Goal: Submit feedback/report problem

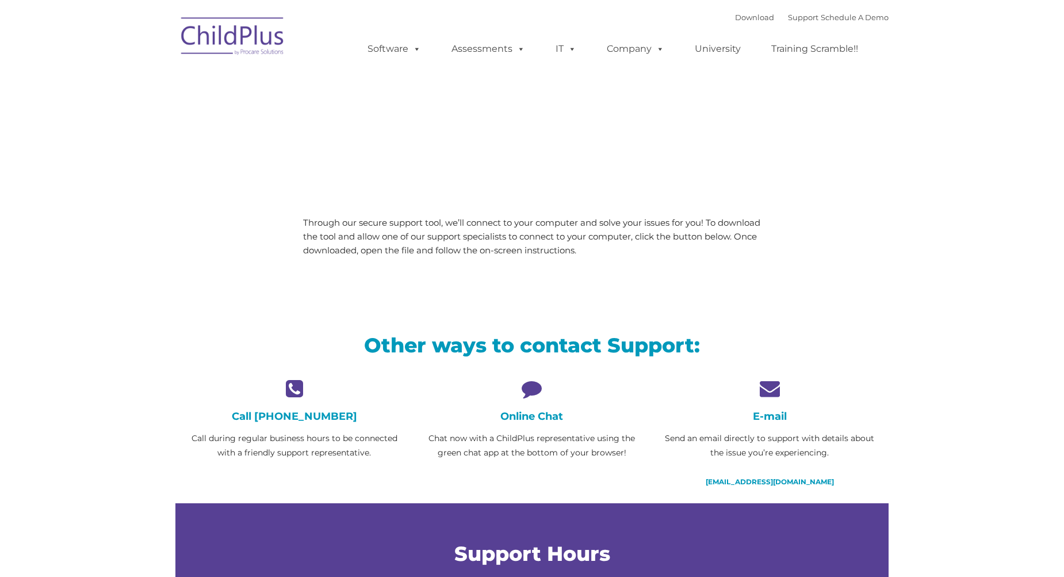
type input ""
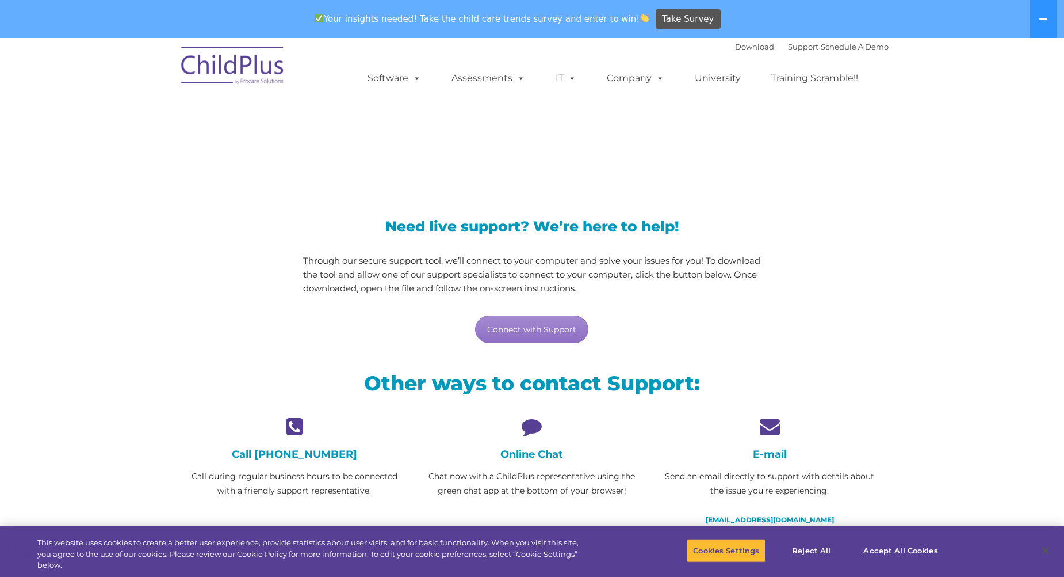
click at [531, 425] on icon at bounding box center [532, 426] width 220 height 20
click at [534, 460] on div "Online Chat Chat now with a ChildPlus representative using the green chat app a…" at bounding box center [532, 457] width 220 height 82
click at [535, 458] on h4 "Online Chat" at bounding box center [532, 454] width 220 height 13
click at [525, 429] on icon at bounding box center [532, 426] width 220 height 20
click at [566, 332] on link "Connect with Support" at bounding box center [531, 329] width 113 height 28
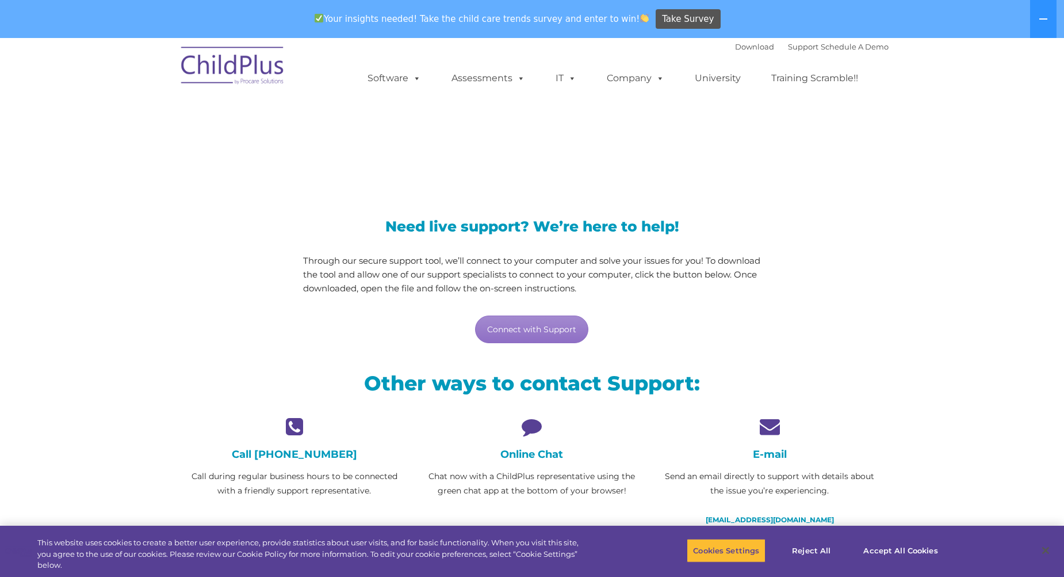
click at [544, 460] on div "Online Chat Chat now with a ChildPlus representative using the green chat app a…" at bounding box center [532, 457] width 220 height 82
drag, startPoint x: 590, startPoint y: 498, endPoint x: 388, endPoint y: 484, distance: 202.4
click at [388, 484] on div "Call 800.888.6674 Call during regular business hours to be connected with a fri…" at bounding box center [531, 478] width 713 height 125
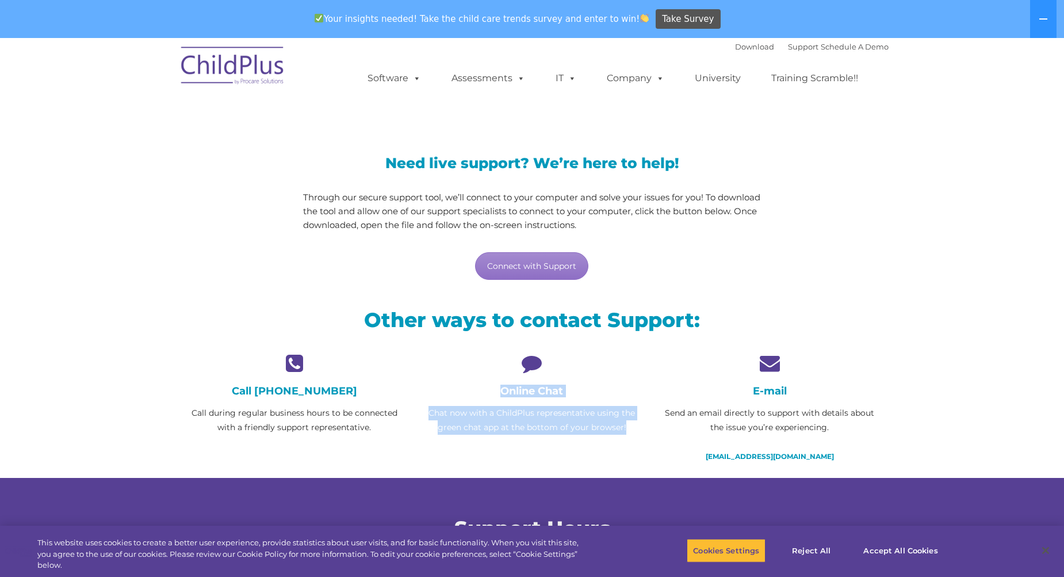
scroll to position [322, 0]
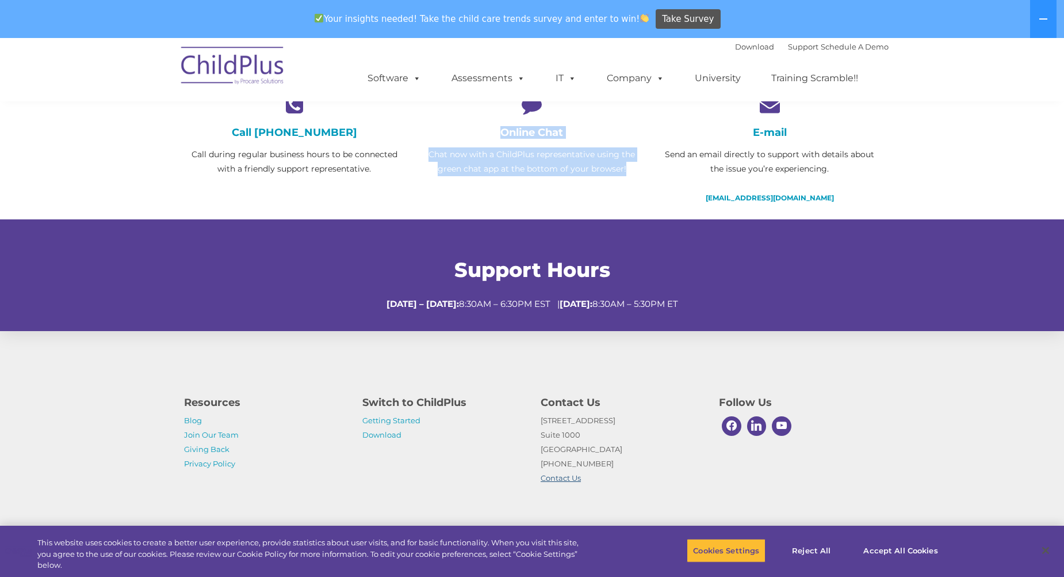
click at [563, 475] on link "Contact Us" at bounding box center [561, 477] width 40 height 9
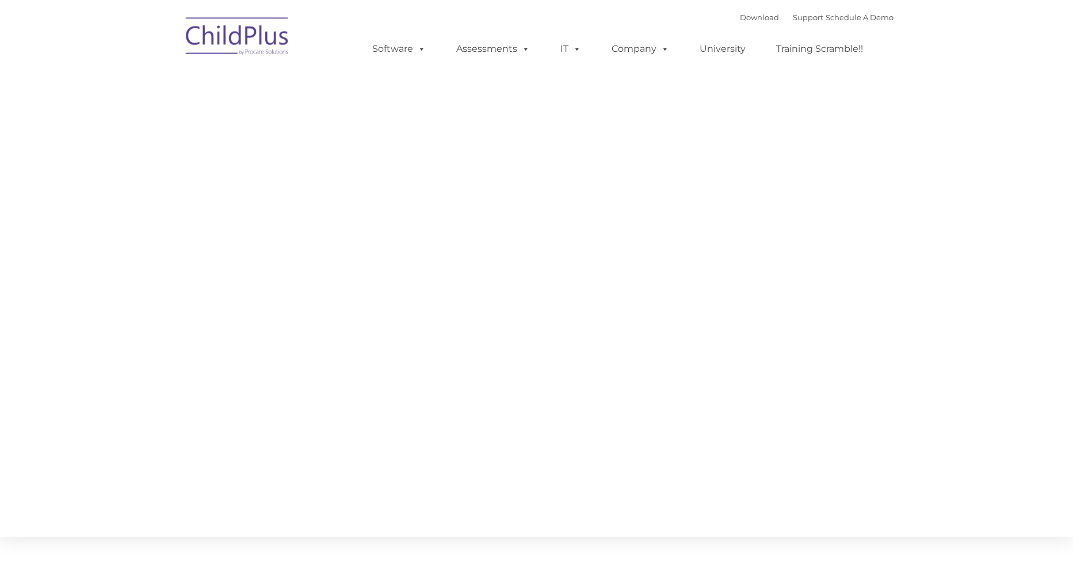
type input ""
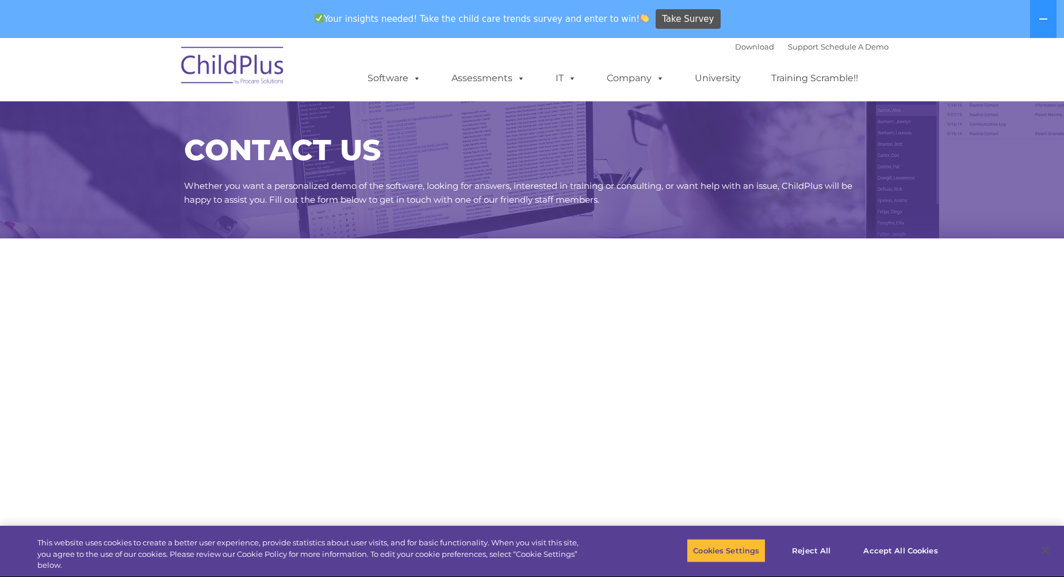
select select "MEDIUM"
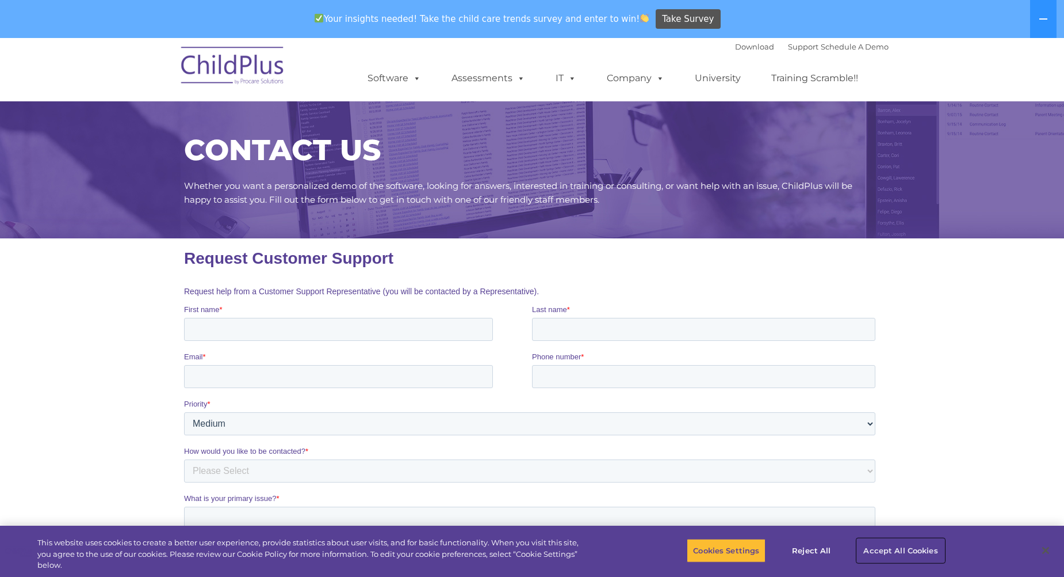
click at [889, 545] on button "Accept All Cookies" at bounding box center [900, 550] width 87 height 24
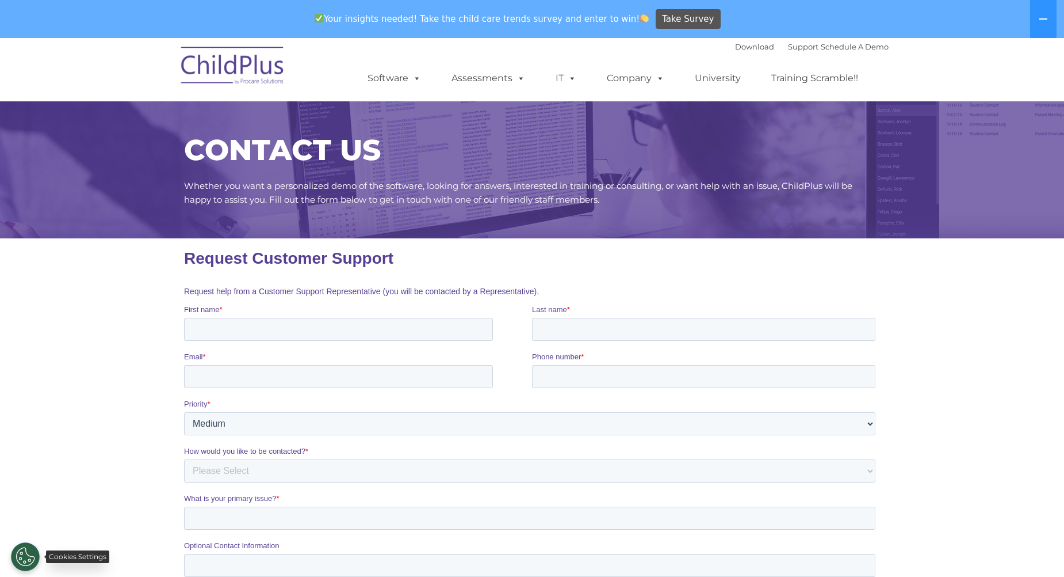
click at [32, 556] on button "Cookies Settings" at bounding box center [25, 556] width 29 height 29
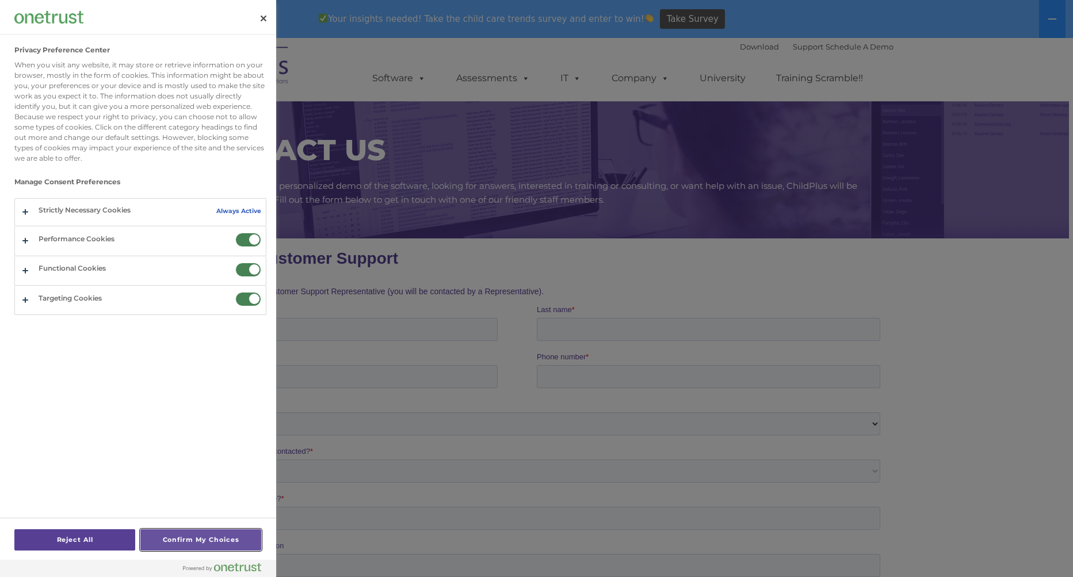
click at [218, 543] on button "Confirm My Choices" at bounding box center [200, 539] width 121 height 21
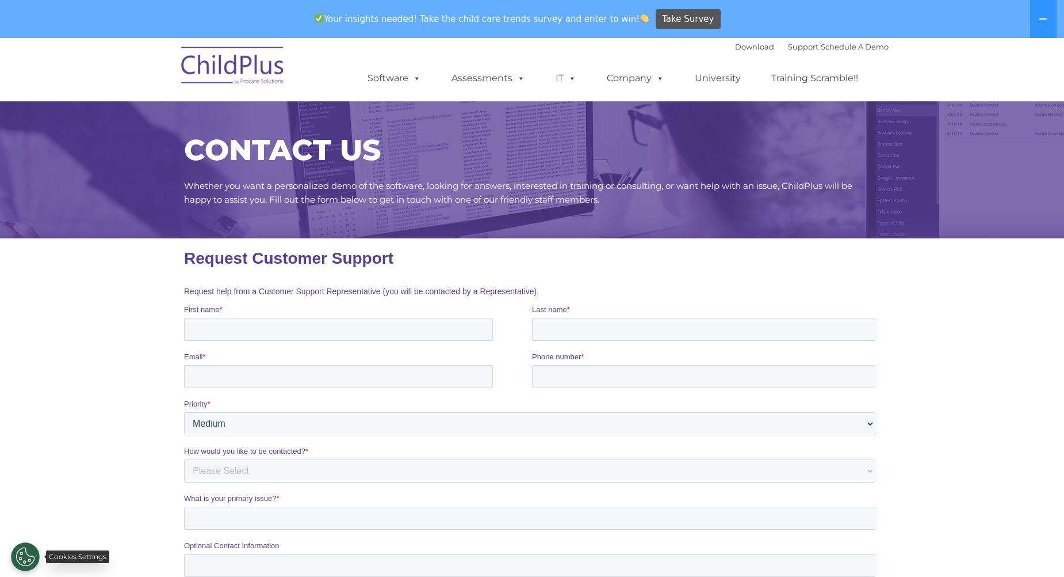
click at [24, 555] on button "Cookies Settings" at bounding box center [25, 556] width 29 height 29
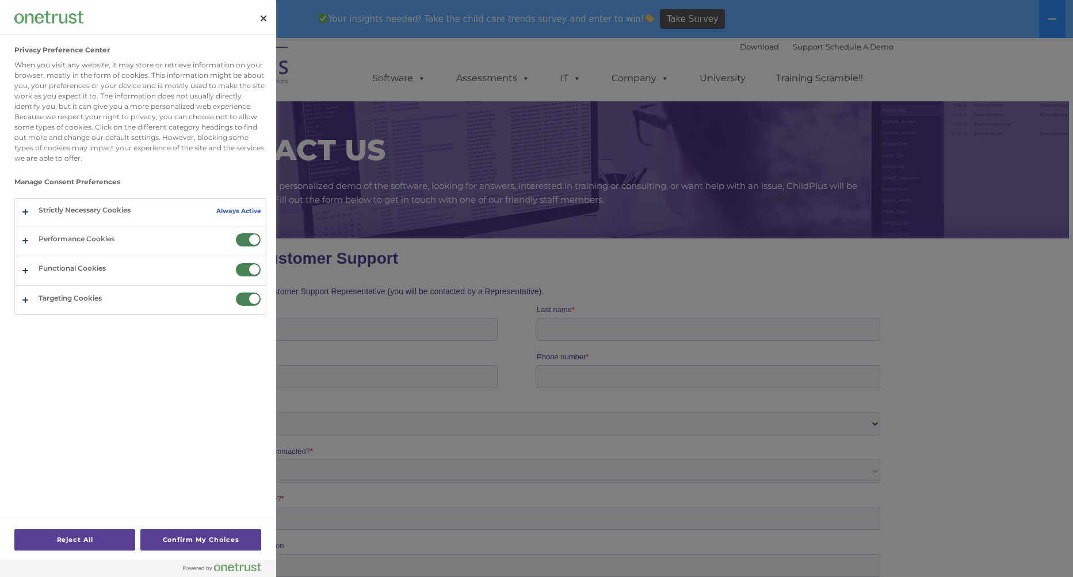
click at [24, 555] on div "Reject All Confirm My Choices" at bounding box center [138, 546] width 276 height 59
click at [36, 555] on div "Reject All Confirm My Choices" at bounding box center [137, 538] width 247 height 41
click at [256, 540] on button "Confirm My Choices" at bounding box center [200, 539] width 121 height 21
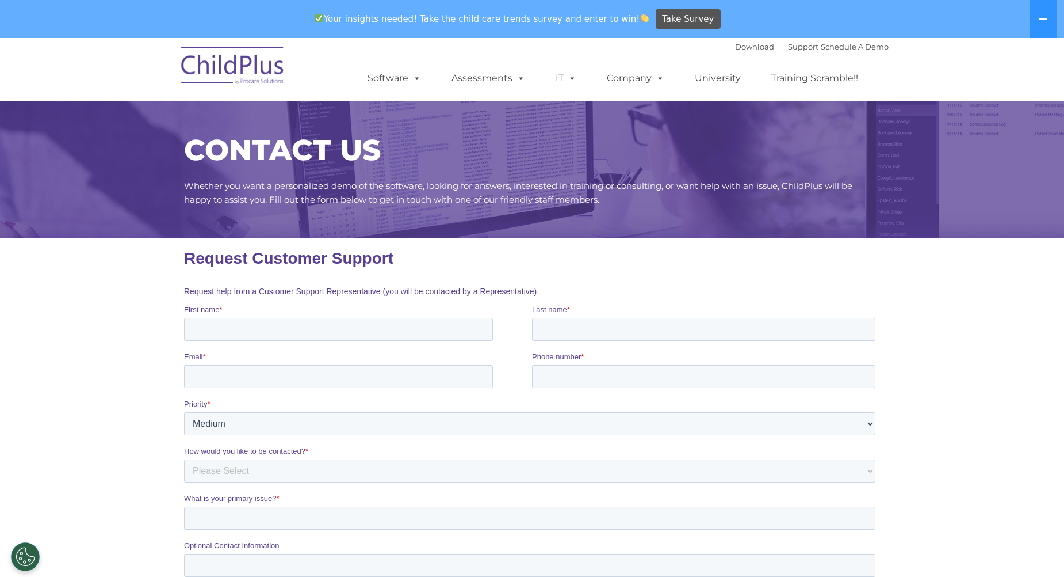
scroll to position [345, 0]
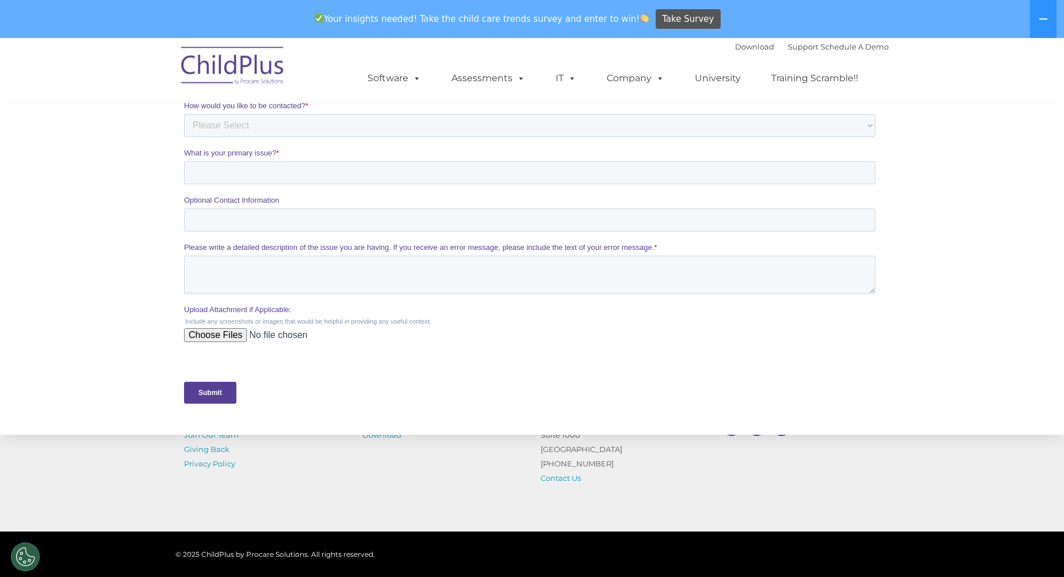
drag, startPoint x: 224, startPoint y: 396, endPoint x: 227, endPoint y: 388, distance: 9.1
click at [226, 394] on input "Submit" at bounding box center [210, 392] width 52 height 22
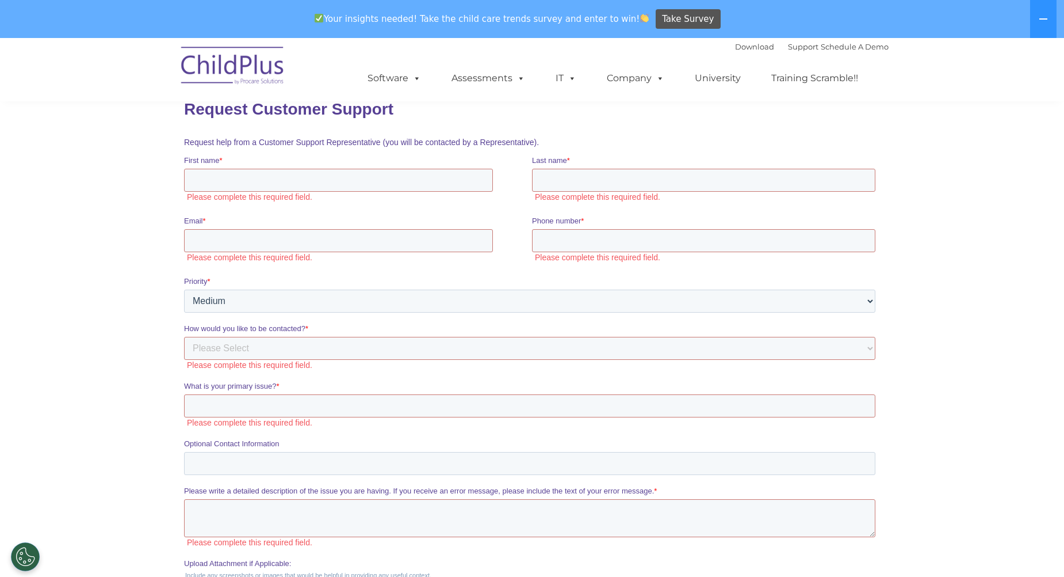
scroll to position [0, 0]
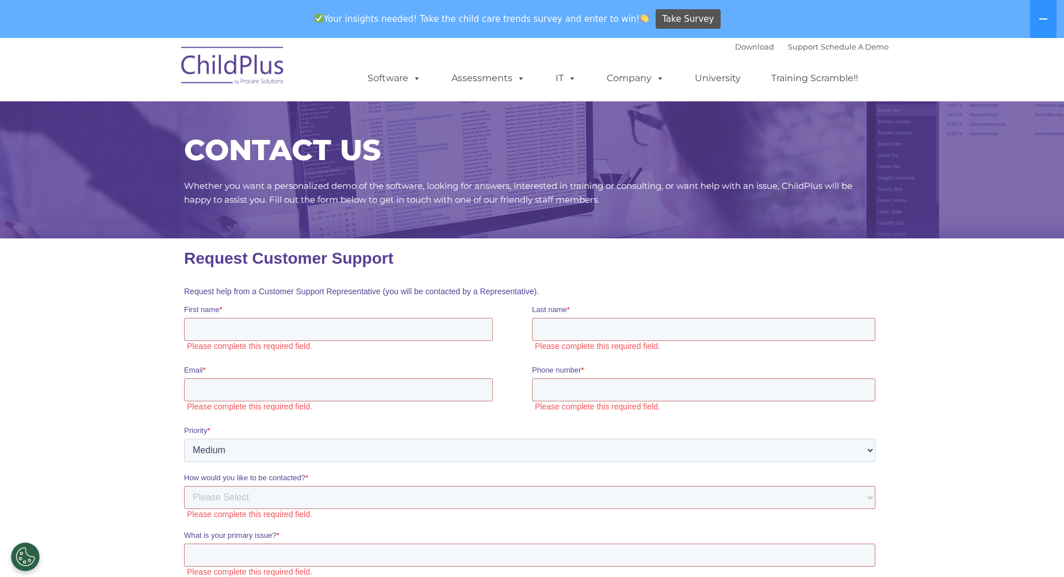
click at [268, 63] on img at bounding box center [232, 68] width 115 height 58
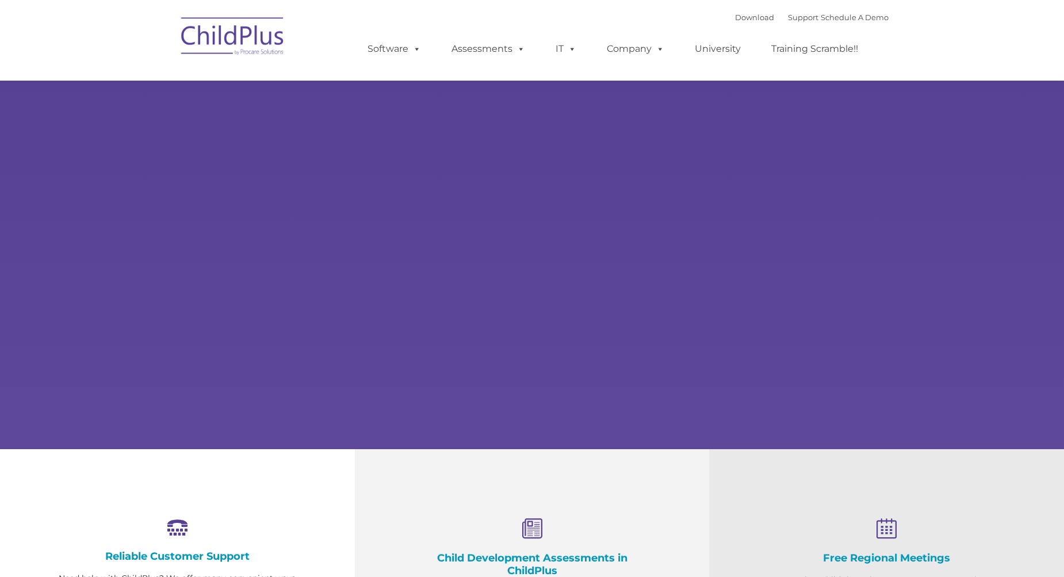
select select "MEDIUM"
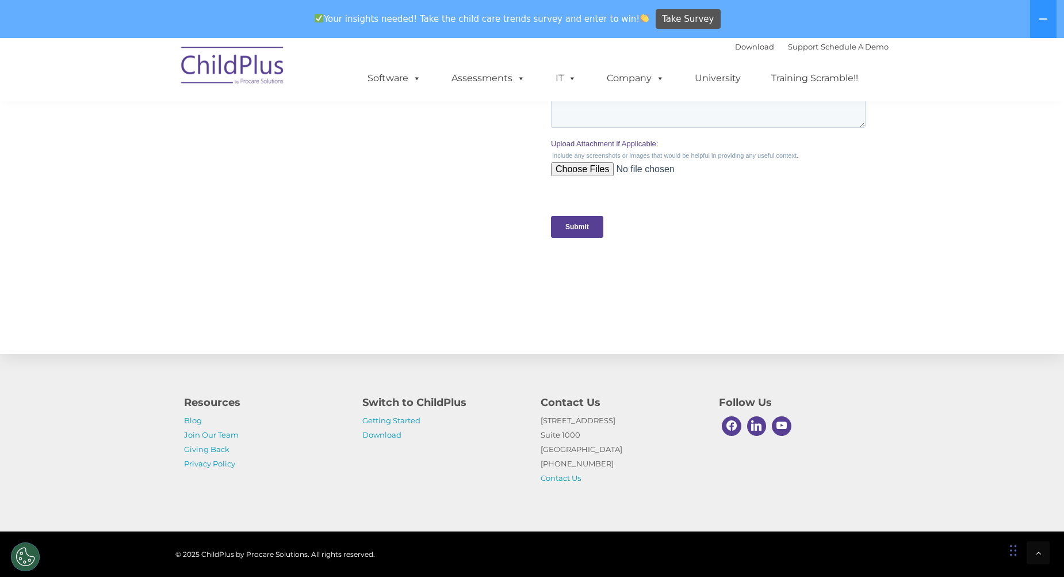
scroll to position [1148, 0]
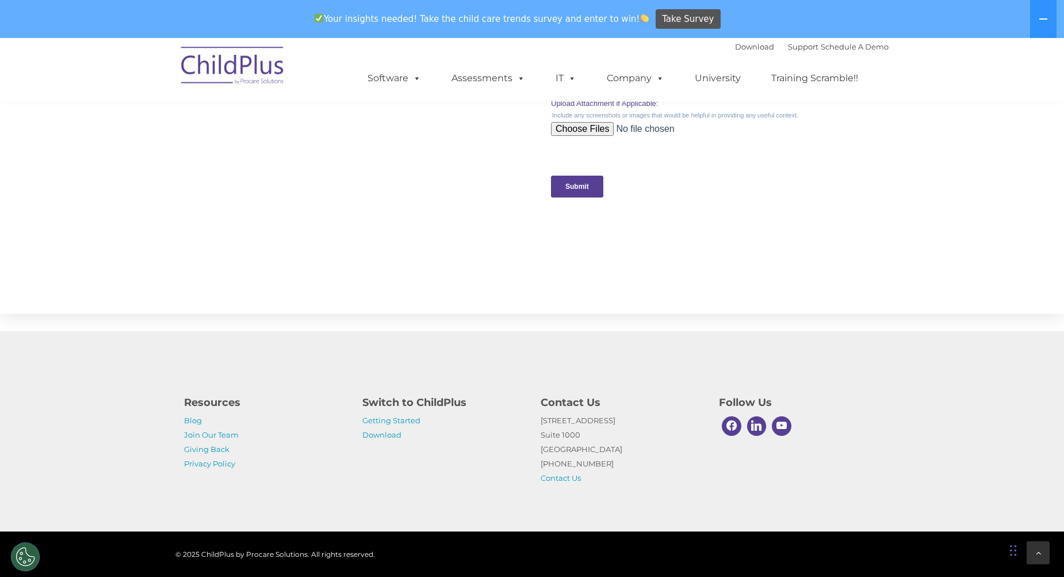
click at [1032, 545] on div at bounding box center [1038, 552] width 23 height 23
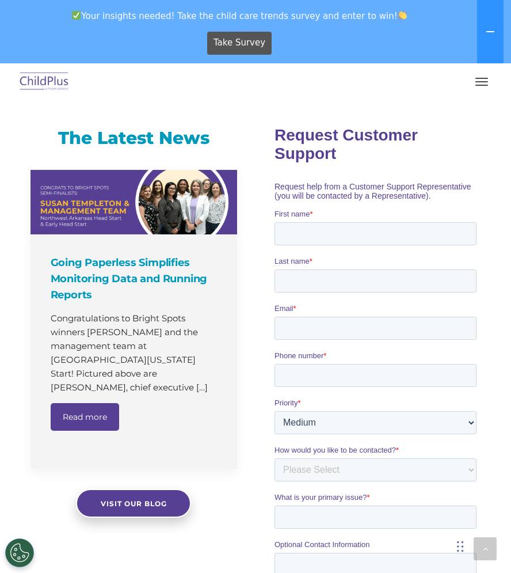
scroll to position [690, 0]
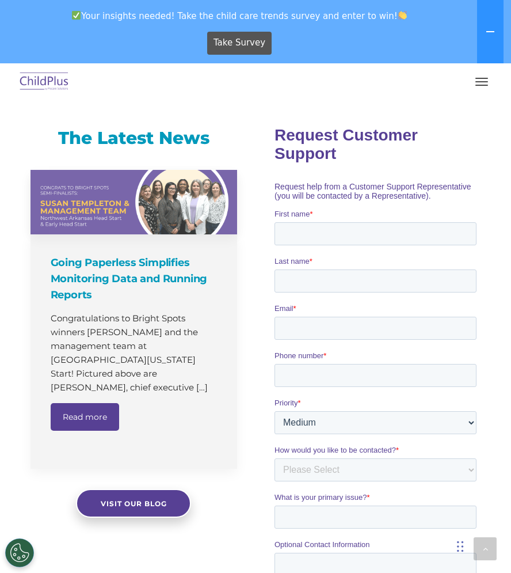
drag, startPoint x: 170, startPoint y: 436, endPoint x: 196, endPoint y: 439, distance: 26.1
click at [170, 436] on div "Going Paperless Simplifies Monitoring Data and Running Reports Congratulations …" at bounding box center [133, 351] width 207 height 235
